Goal: Task Accomplishment & Management: Use online tool/utility

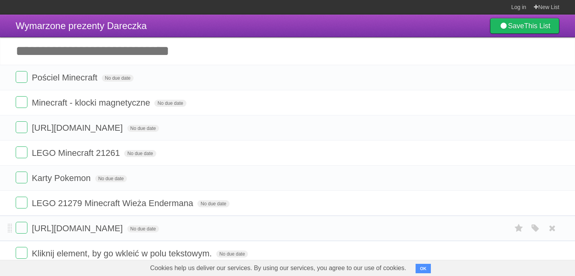
scroll to position [39, 0]
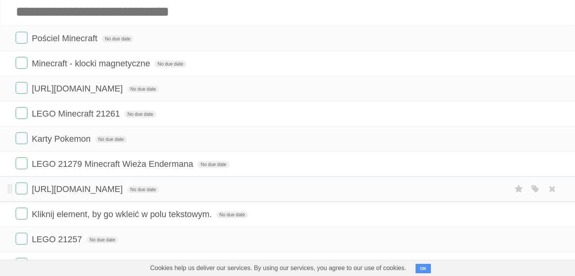
drag, startPoint x: 33, startPoint y: 189, endPoint x: 271, endPoint y: 189, distance: 238.3
click at [125, 189] on span "[URL][DOMAIN_NAME]" at bounding box center [78, 189] width 93 height 10
click at [25, 189] on label at bounding box center [22, 188] width 12 height 12
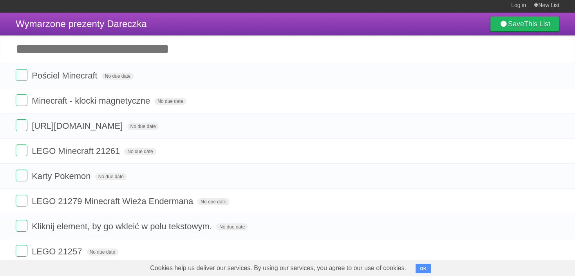
scroll to position [0, 0]
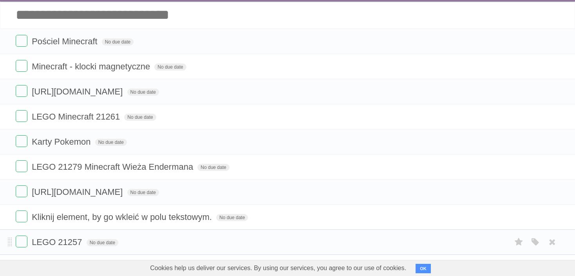
scroll to position [39, 0]
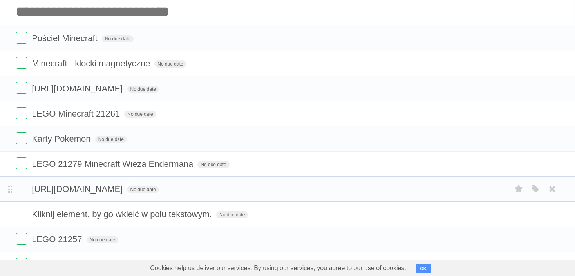
drag, startPoint x: 32, startPoint y: 188, endPoint x: 272, endPoint y: 189, distance: 240.3
click at [125, 189] on span "[URL][DOMAIN_NAME]" at bounding box center [78, 189] width 93 height 10
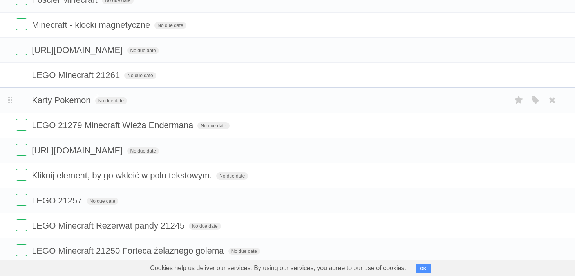
scroll to position [78, 0]
drag, startPoint x: 32, startPoint y: 149, endPoint x: 272, endPoint y: 144, distance: 240.7
click at [272, 144] on form "https://wydawnictwo.auch.pl/?product=dwoch-malych-dzikusow No due date White Re…" at bounding box center [288, 149] width 544 height 13
copy span "[URL][DOMAIN_NAME]"
